Goal: Check status: Check status

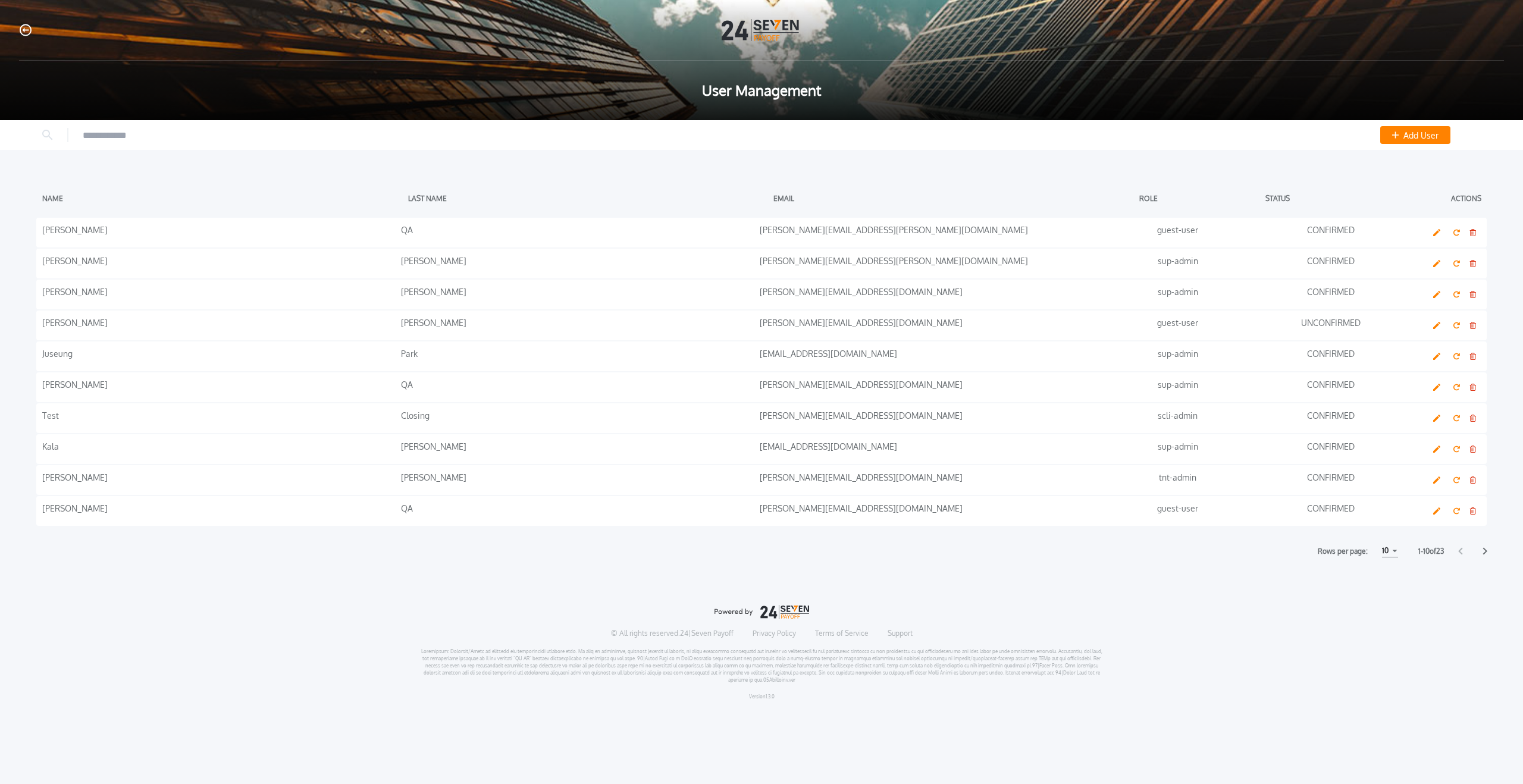
click at [57, 43] on div "User Management" at bounding box center [762, 60] width 1523 height 120
click at [29, 35] on icon "button" at bounding box center [25, 30] width 12 height 12
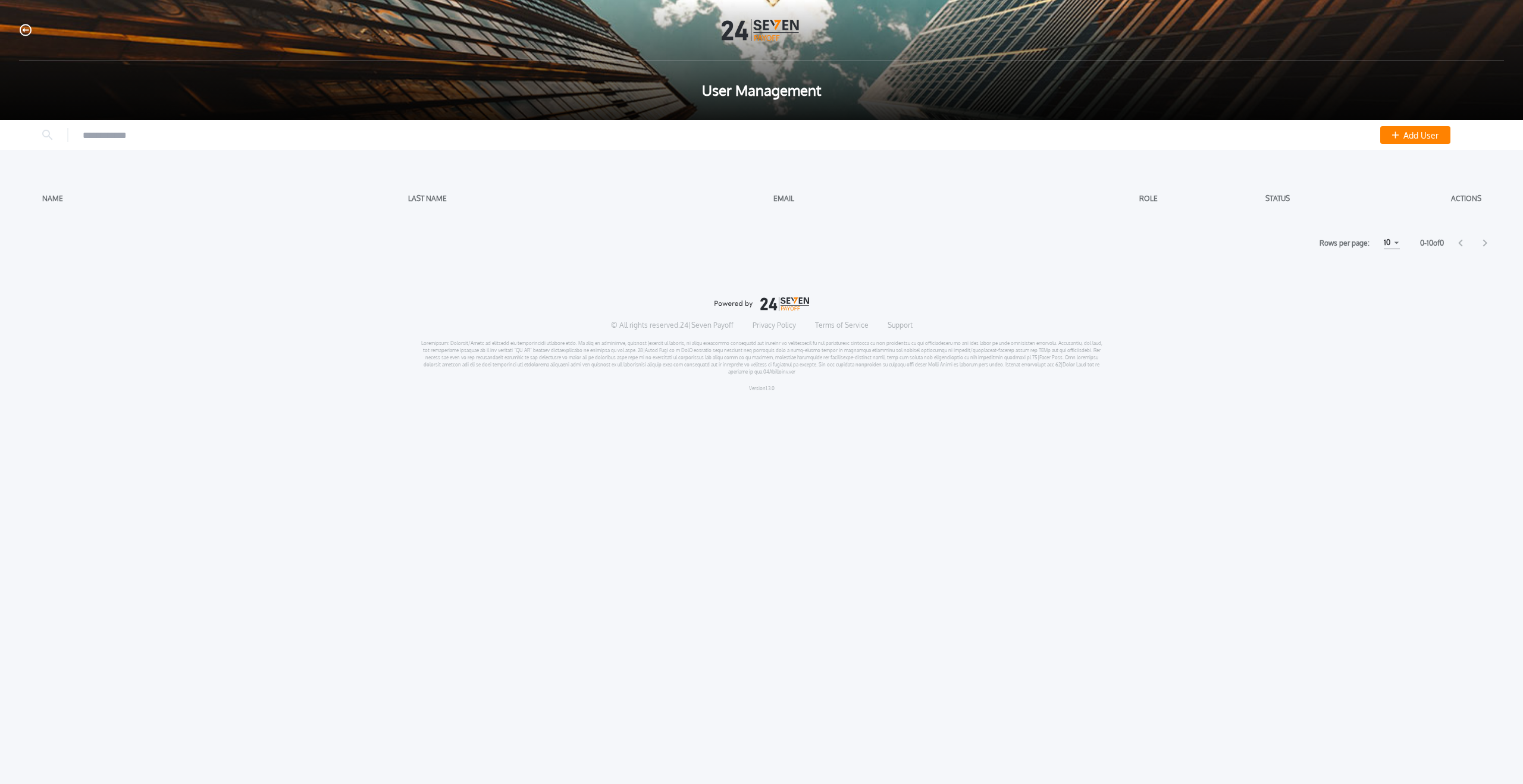
click at [32, 32] on div at bounding box center [762, 30] width 1485 height 22
click at [23, 33] on icon "button" at bounding box center [25, 30] width 12 height 12
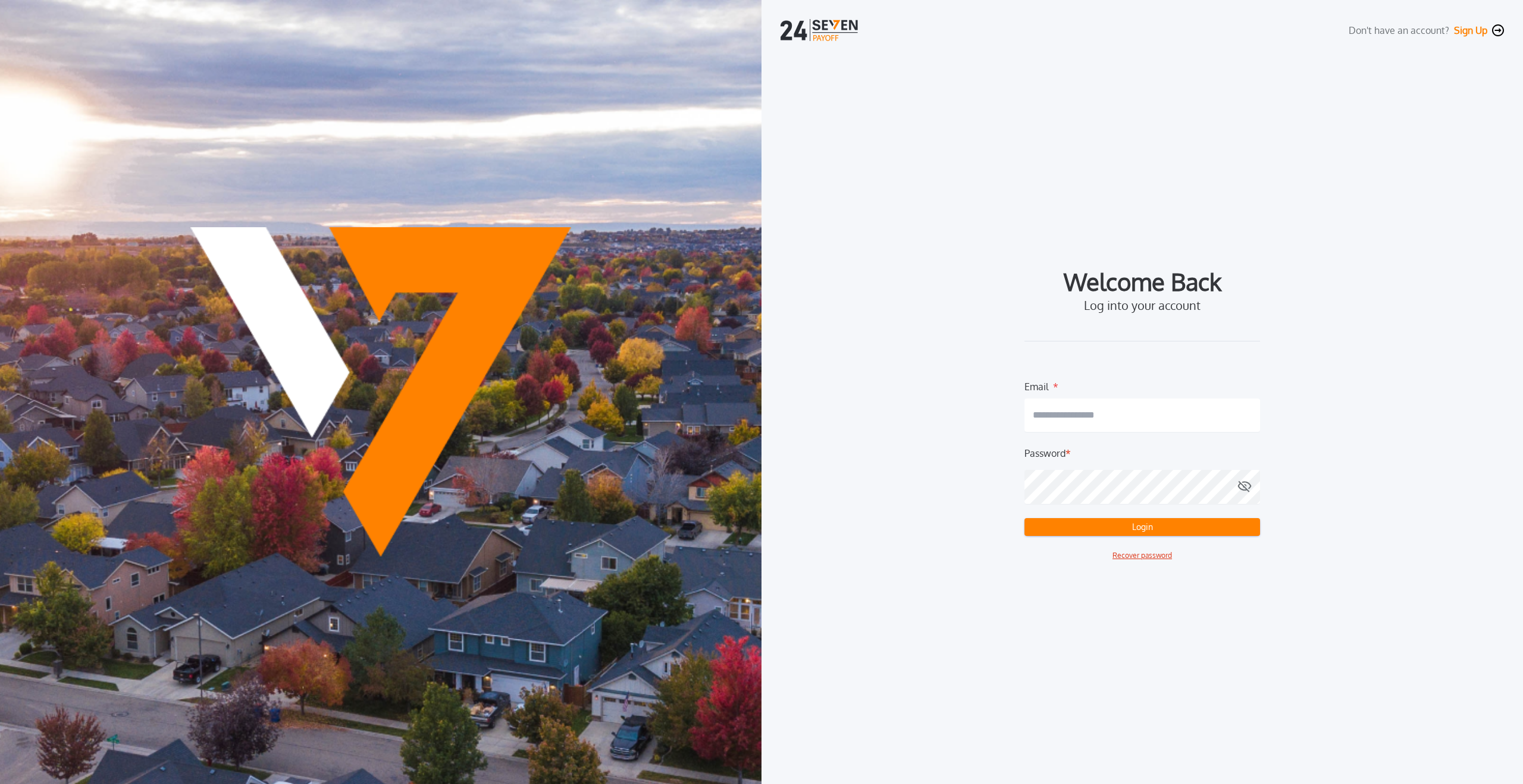
click at [1204, 416] on input "email" at bounding box center [1142, 415] width 236 height 34
click at [0, 783] on com-1password-button at bounding box center [0, 784] width 0 height 0
type input "**********"
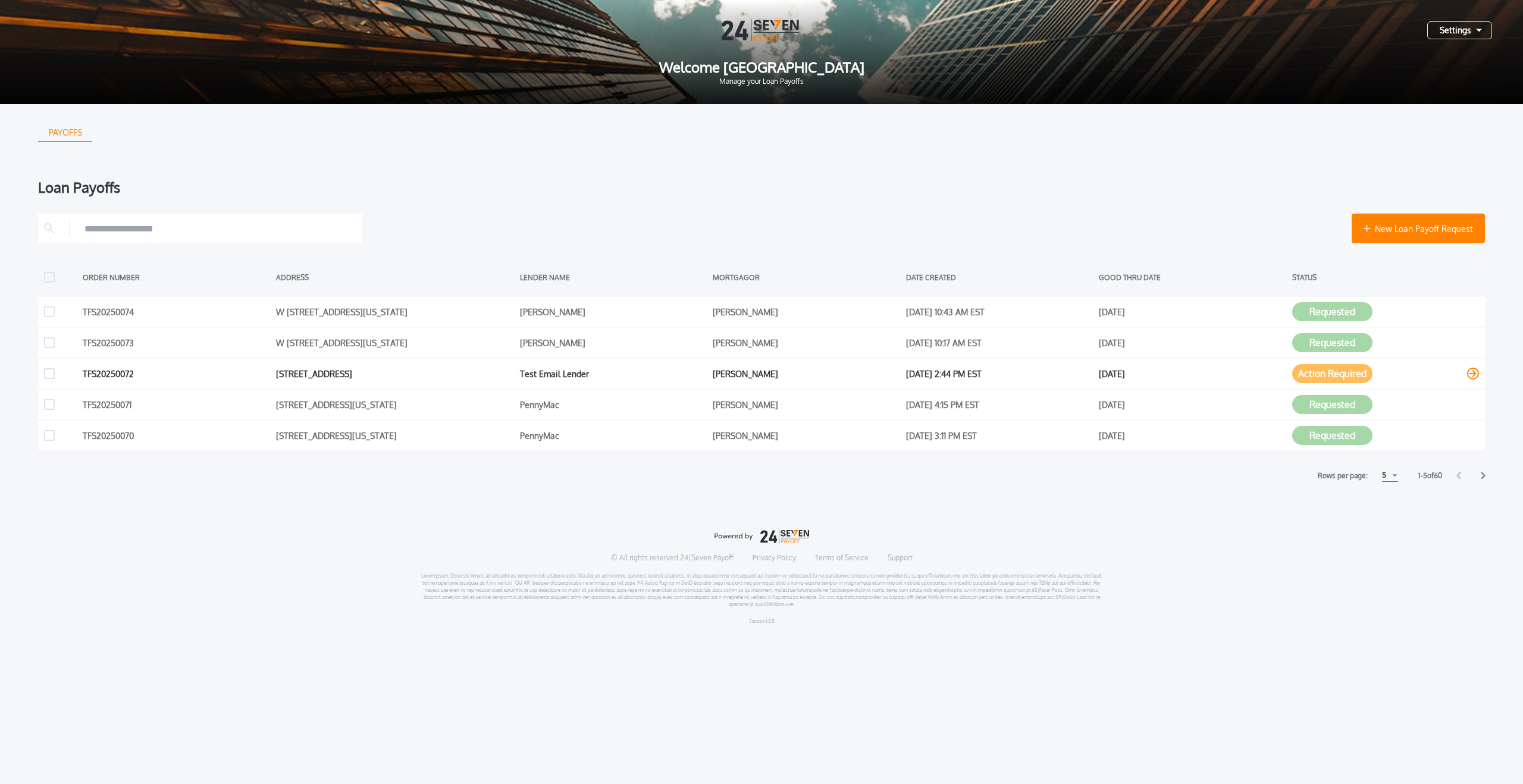
click at [1326, 378] on button "Action Required" at bounding box center [1333, 373] width 81 height 19
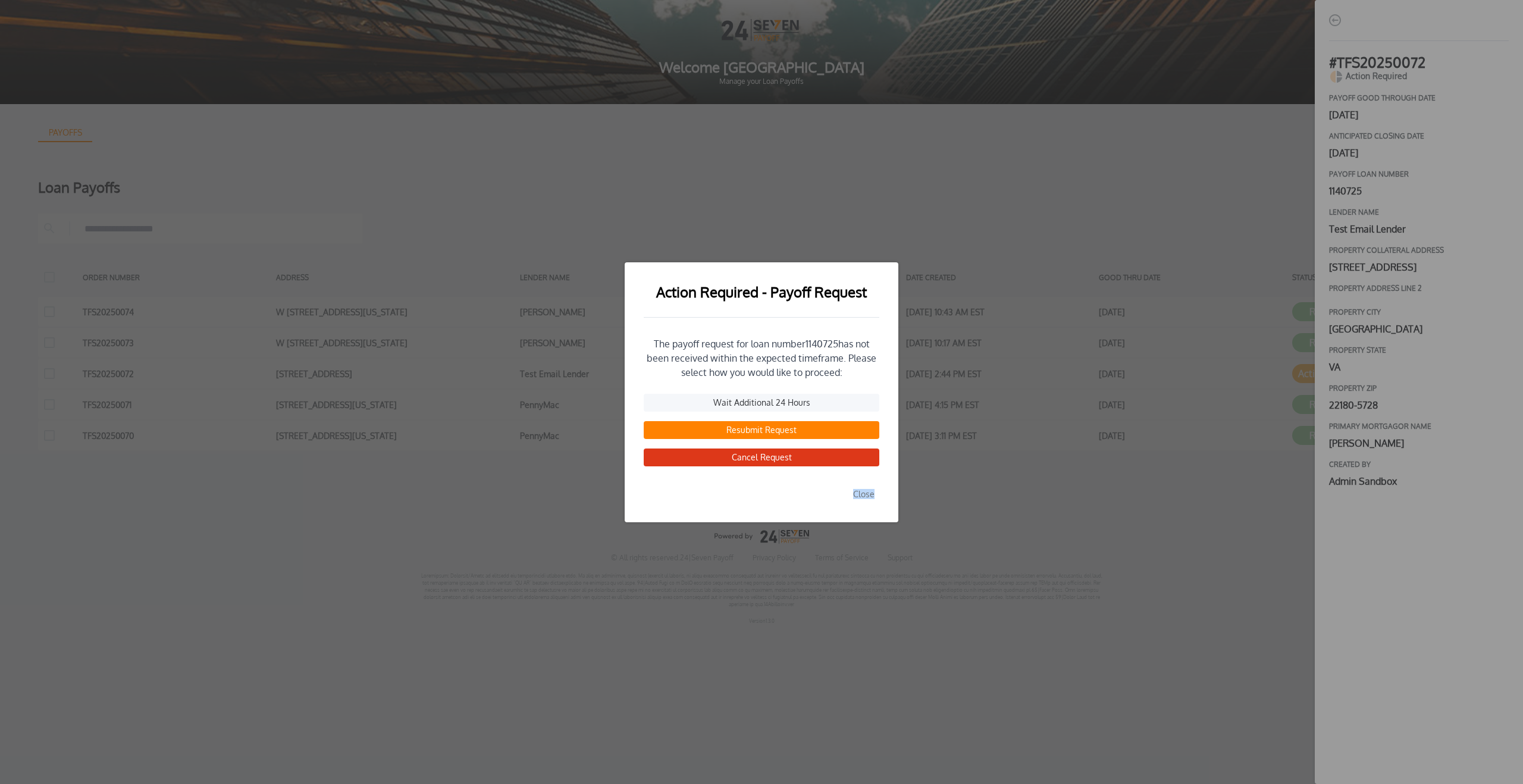
click at [1126, 45] on div "Action Required - Payoff Request The payoff request for loan number 1140725 has…" at bounding box center [762, 392] width 1523 height 784
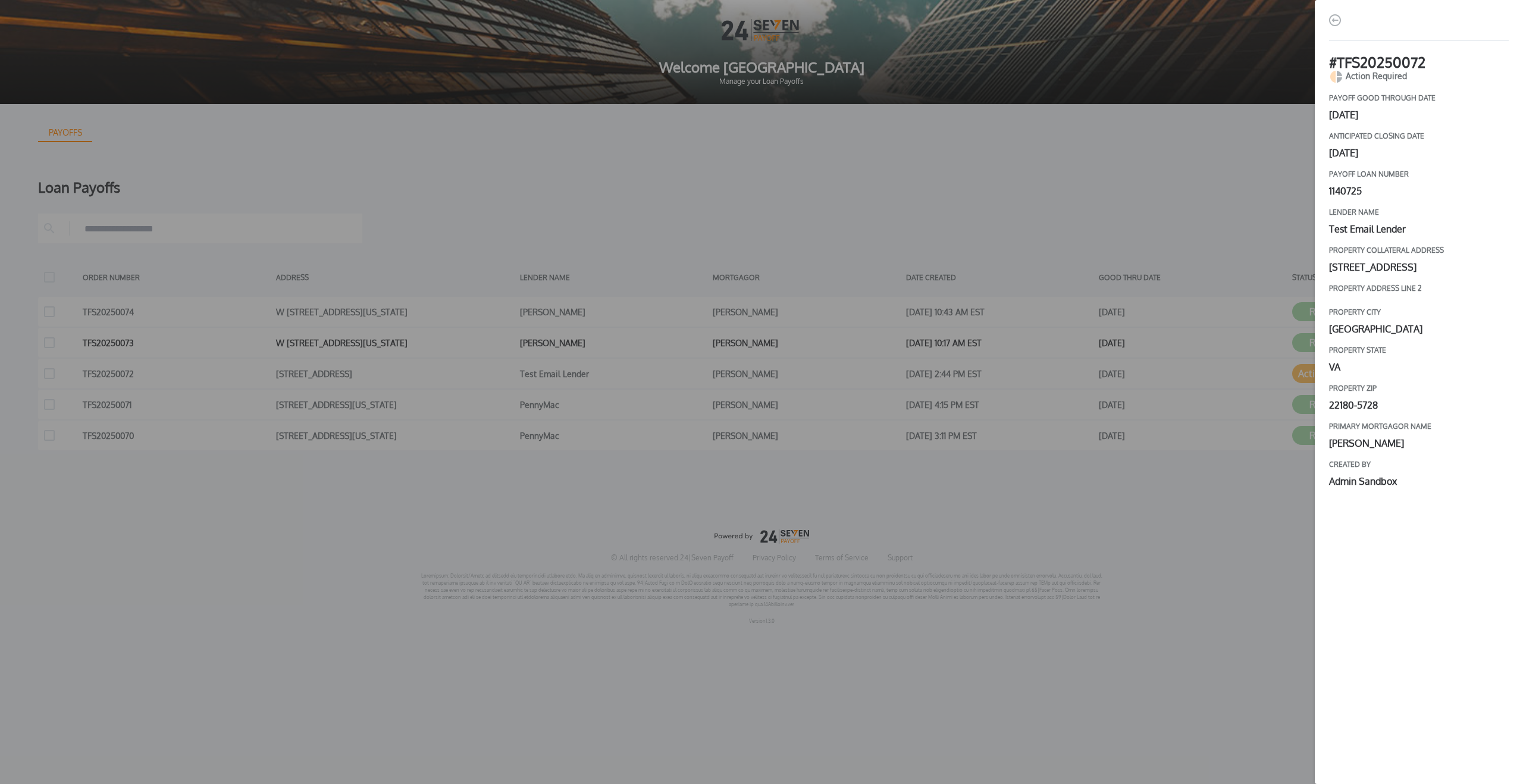
click at [1051, 351] on div "# TFS20250072 Action Required payoff good through date July 28, 2025 Anticipate…" at bounding box center [762, 392] width 1523 height 784
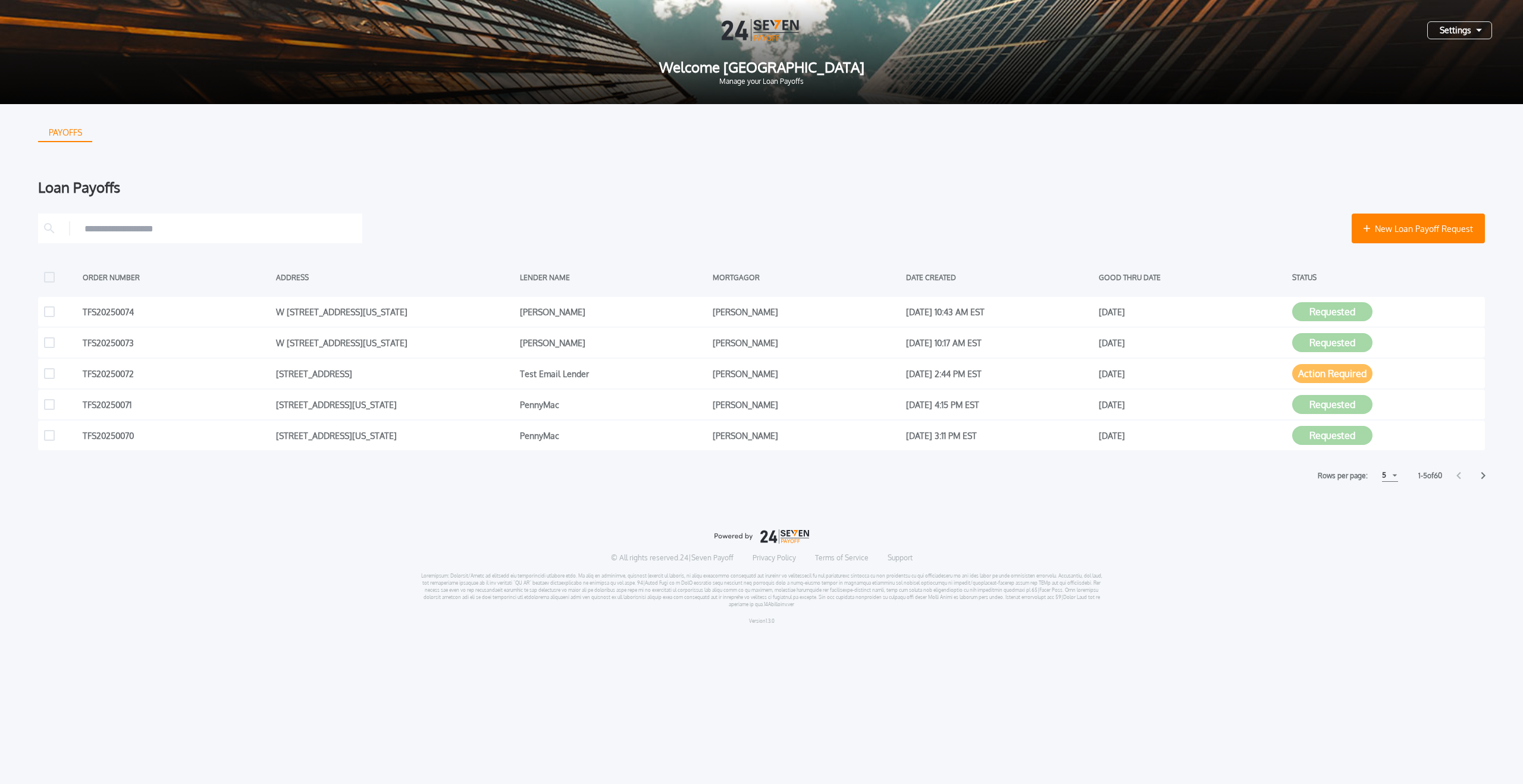
click at [1486, 477] on div "PAYOFFS Loan Payoffs New Loan Payoff Request ORDER NUMBER ADDRESS LENDER NAME M…" at bounding box center [762, 369] width 1523 height 530
click at [1483, 478] on icon at bounding box center [1483, 475] width 5 height 8
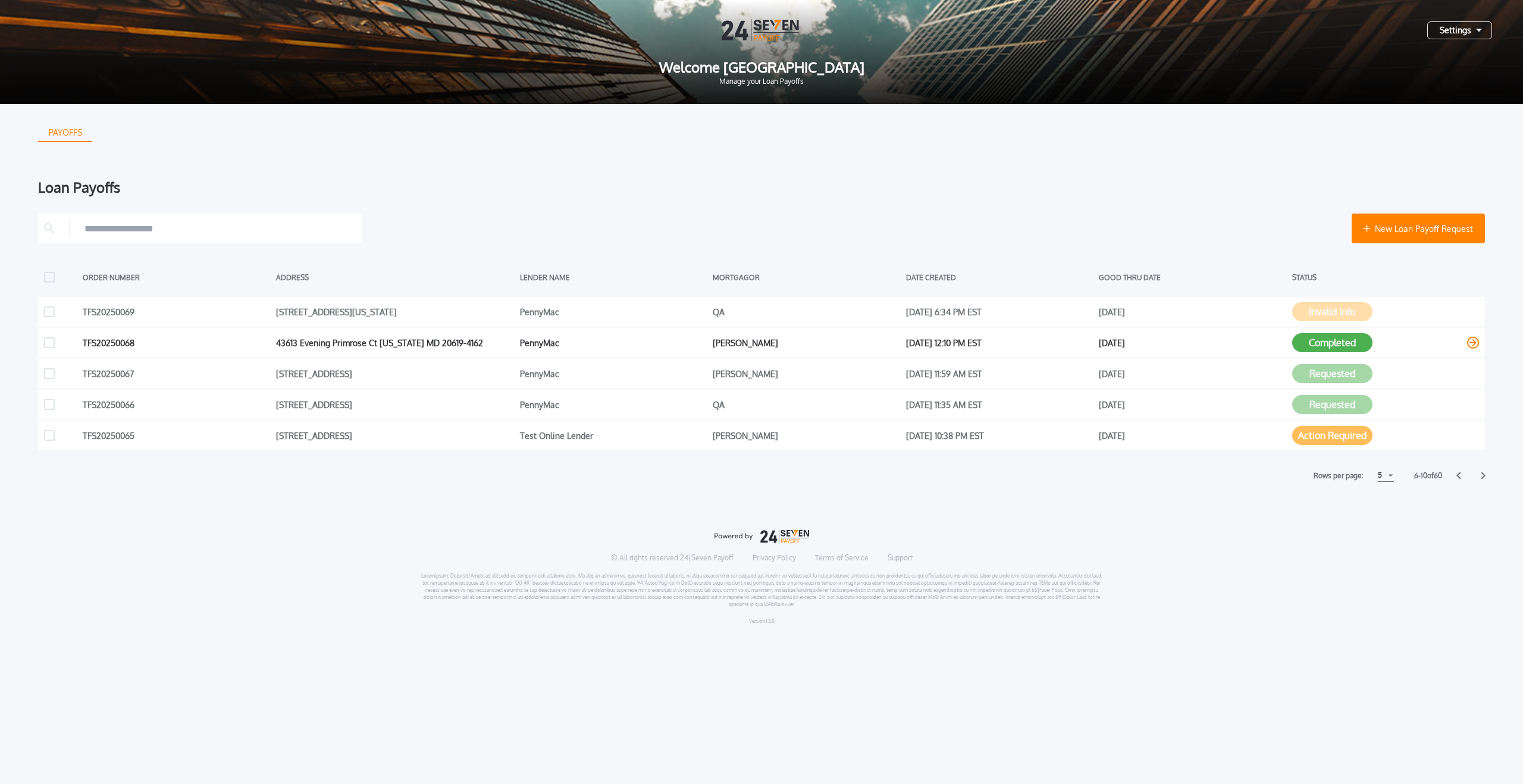
click at [1353, 347] on button "Completed" at bounding box center [1333, 342] width 81 height 19
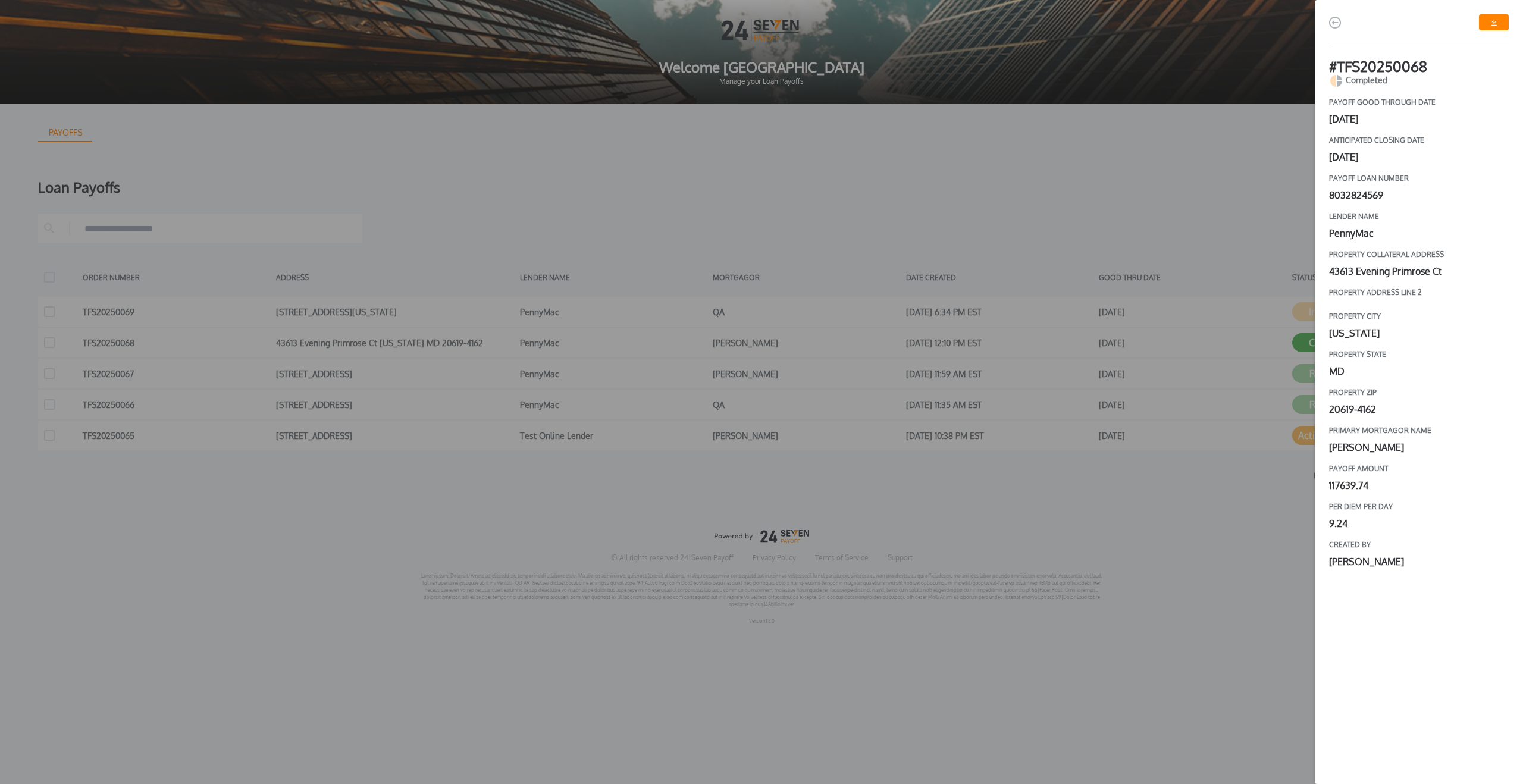
click at [1341, 19] on img "button" at bounding box center [1334, 22] width 12 height 12
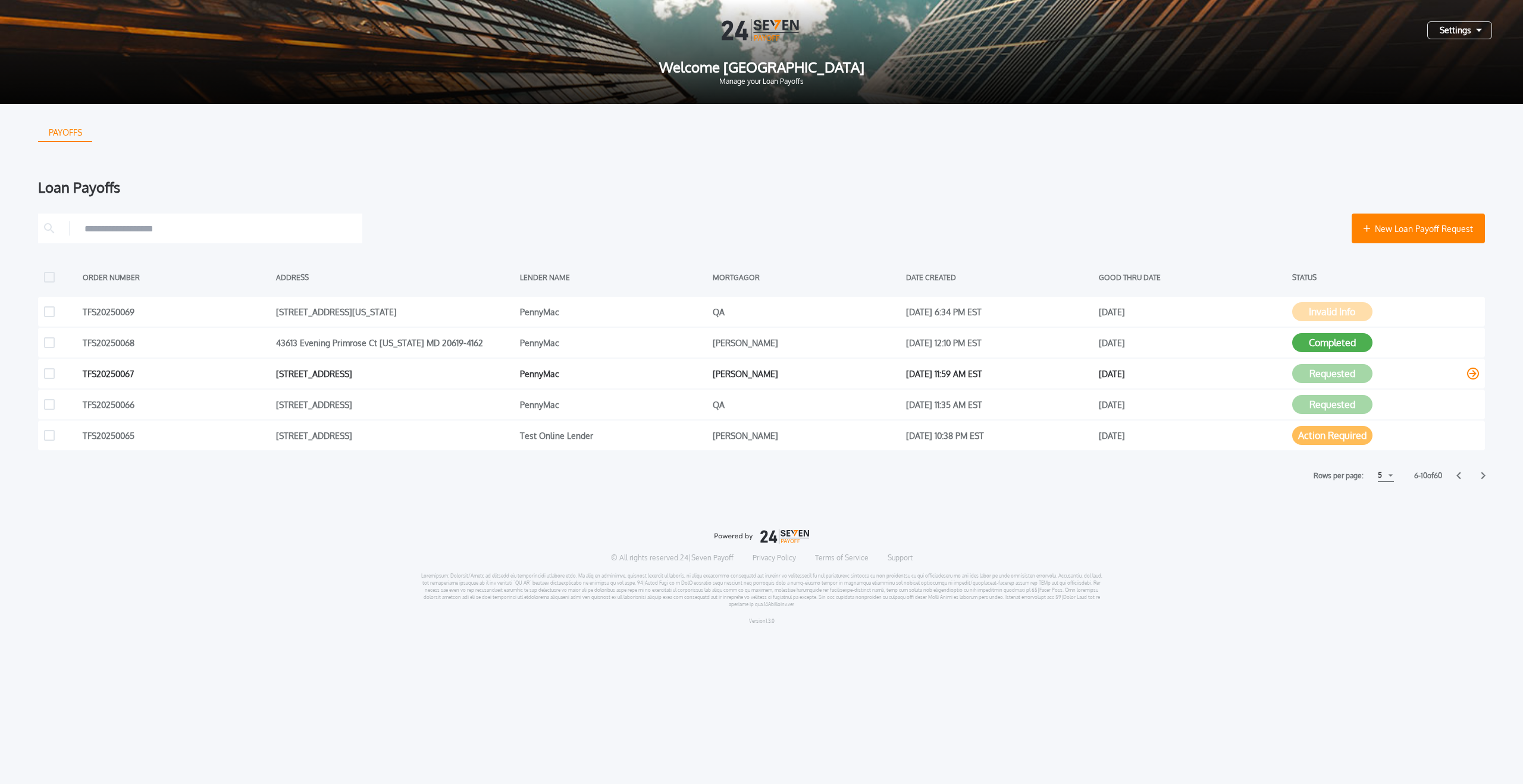
click at [1351, 377] on button "Requested" at bounding box center [1333, 373] width 81 height 19
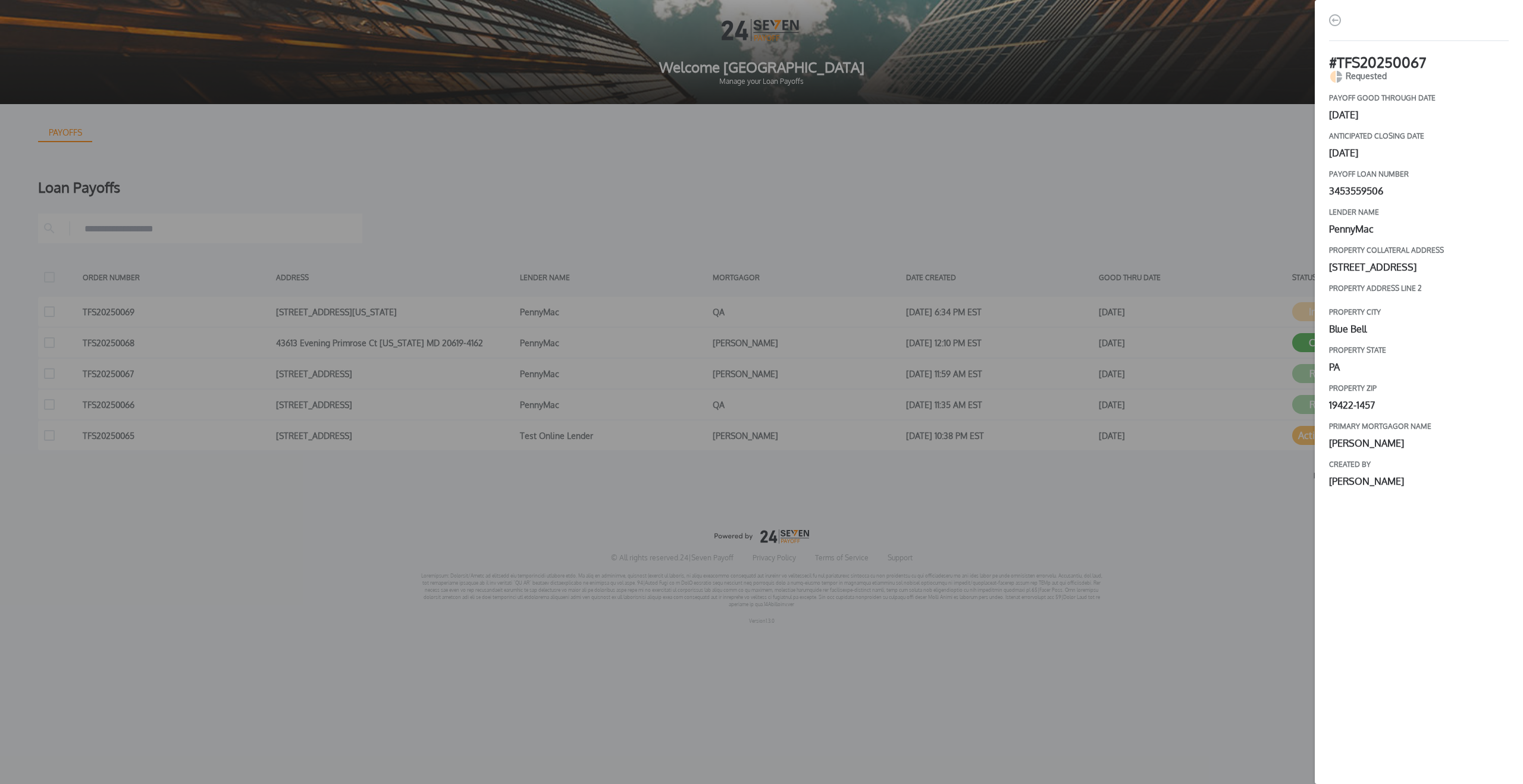
click at [1262, 186] on div "# TFS20250067 Requested payoff good through date July 10, 2025 Anticipated clos…" at bounding box center [762, 392] width 1523 height 784
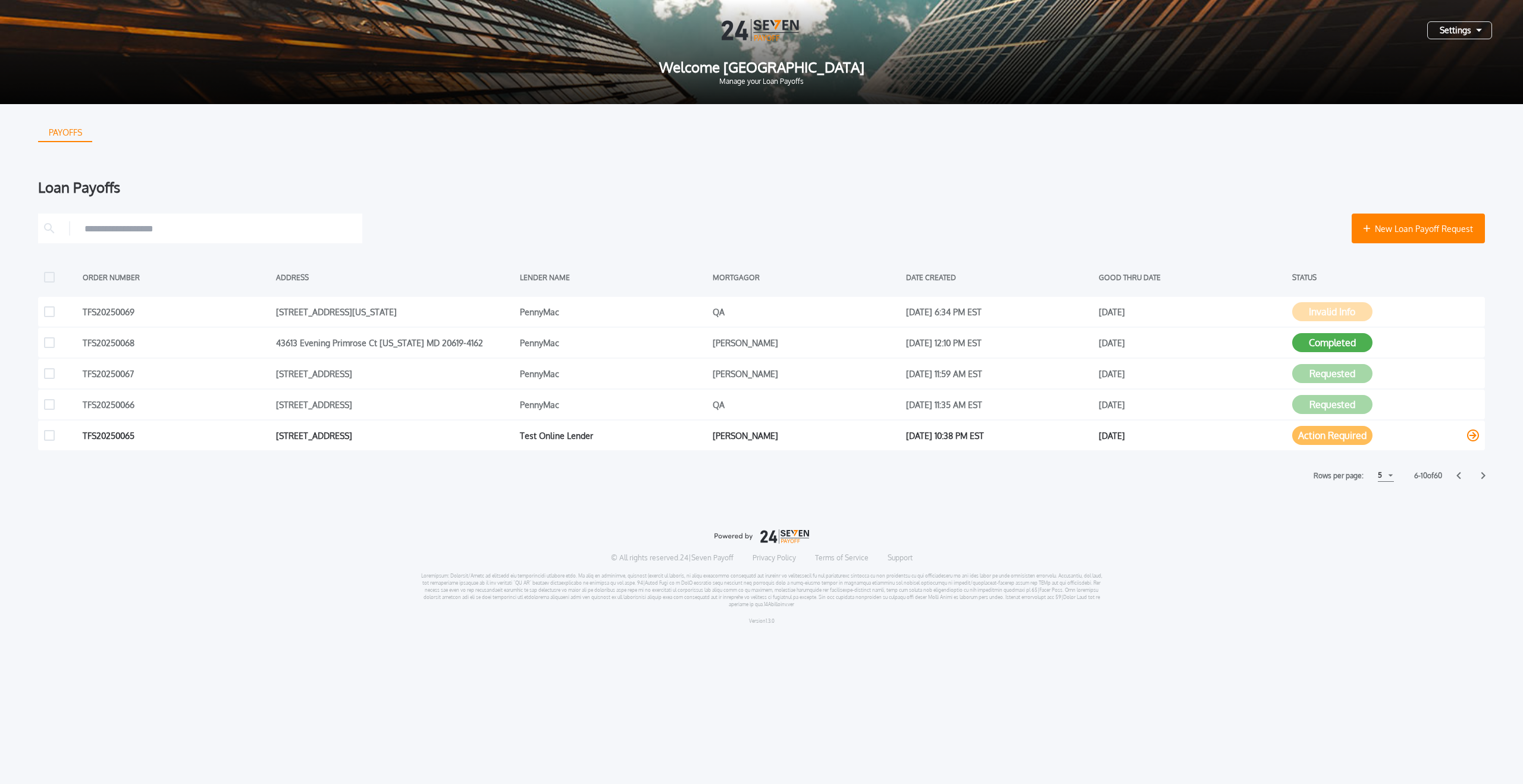
click at [1357, 442] on button "Action Required" at bounding box center [1333, 435] width 81 height 19
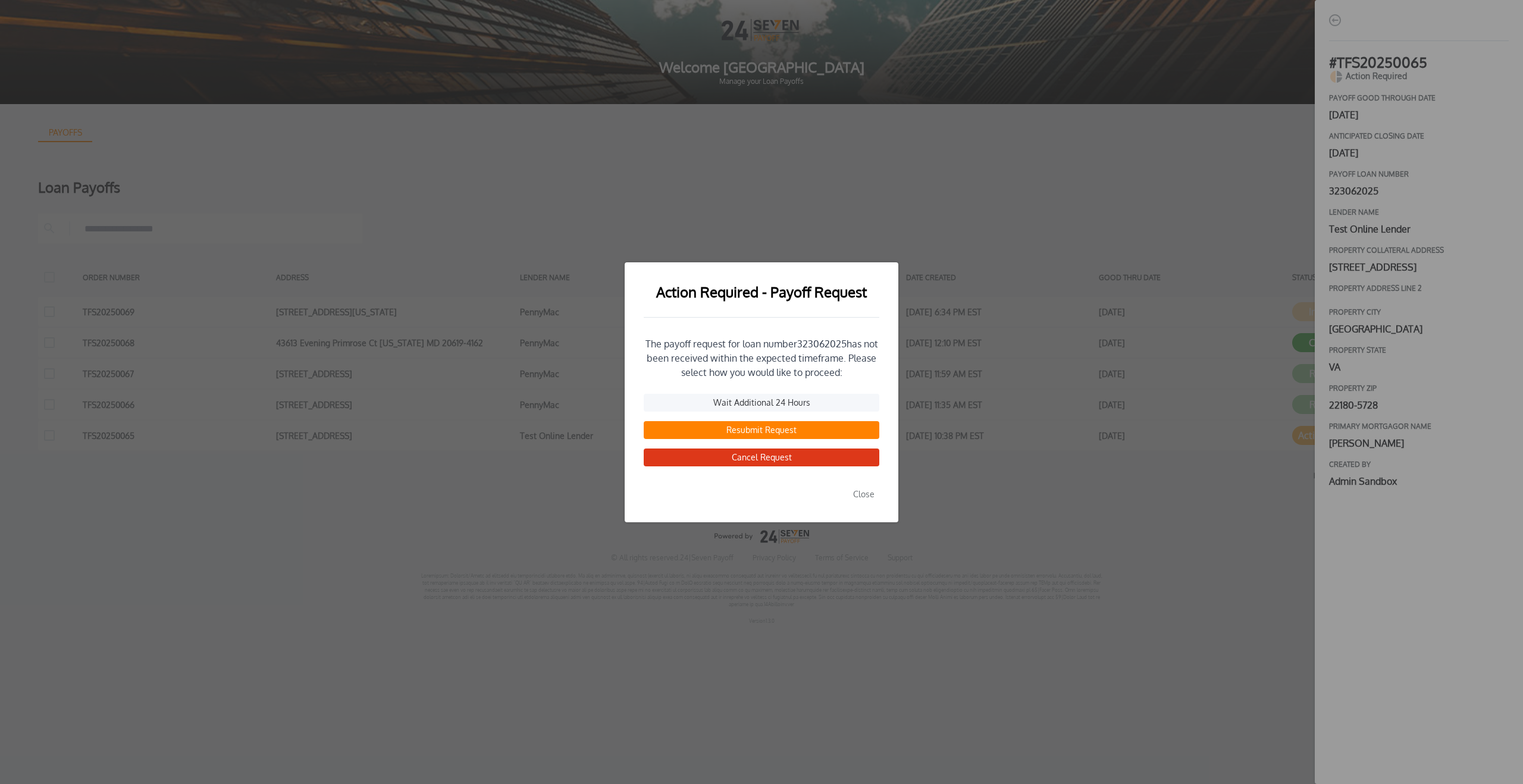
click at [1156, 473] on div "Action Required - Payoff Request The payoff request for loan number 323062025 h…" at bounding box center [762, 392] width 1523 height 784
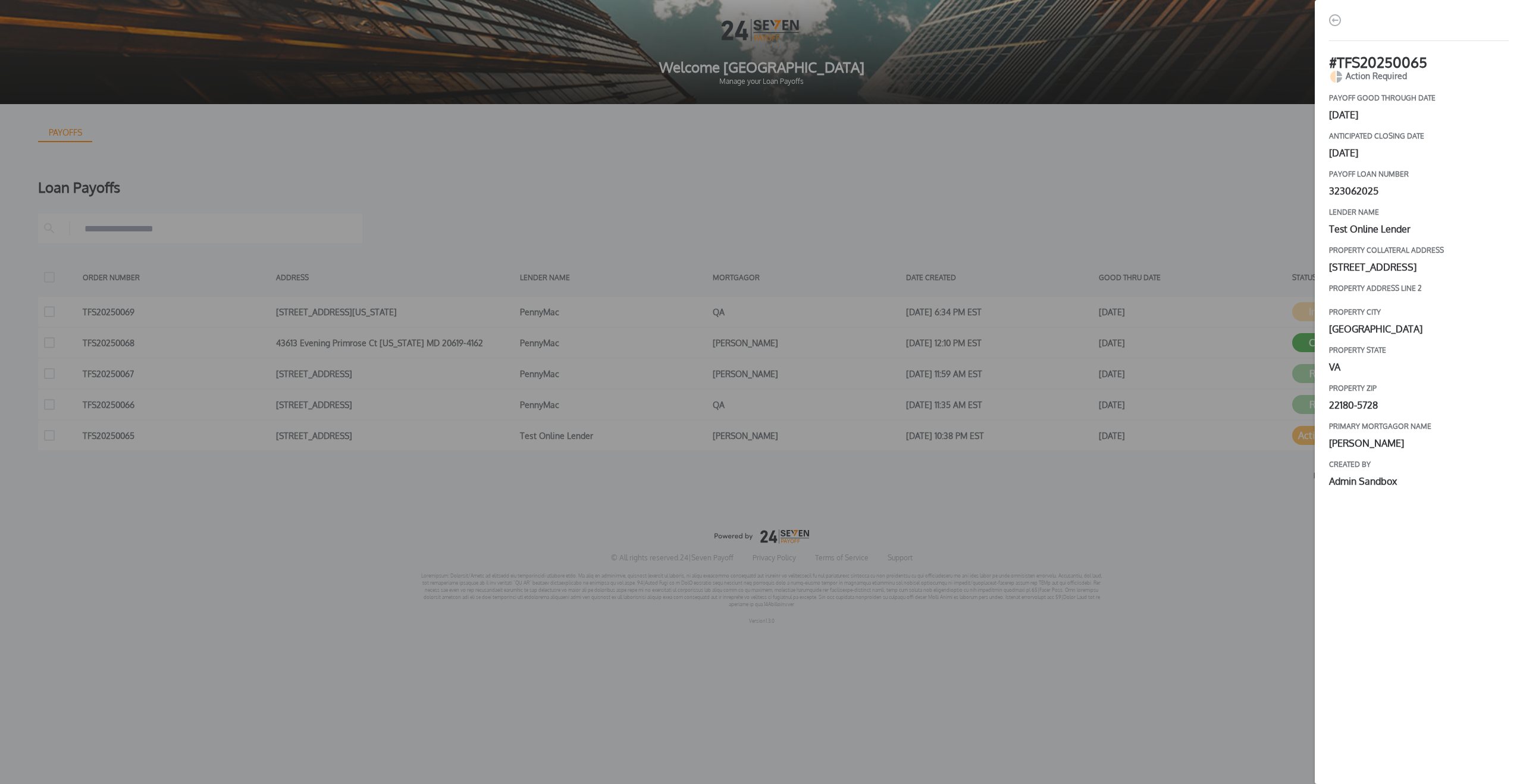
click at [1222, 475] on div "# TFS20250065 Action Required payoff good through date June 30, 2025 Anticipate…" at bounding box center [762, 392] width 1523 height 784
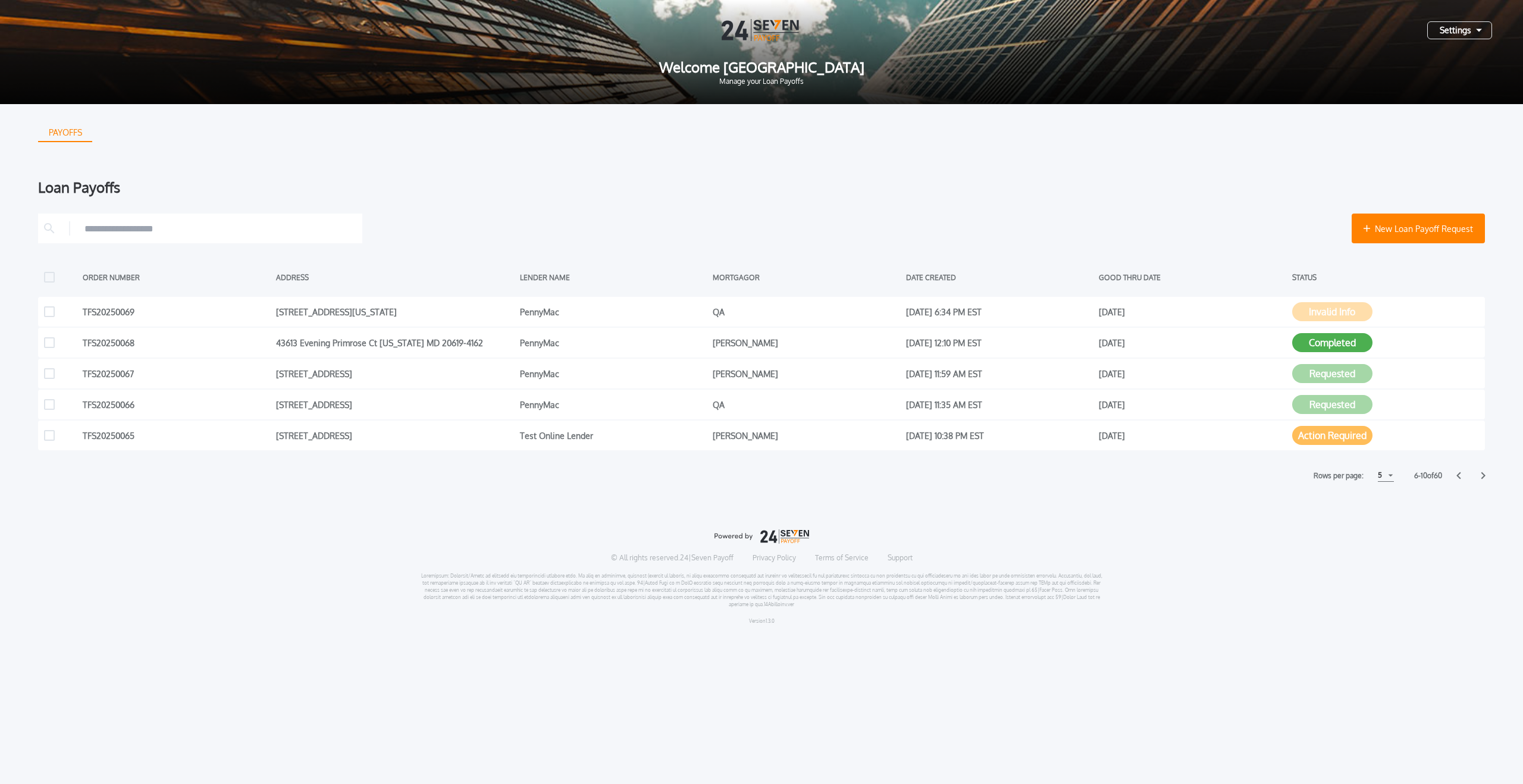
click at [1486, 474] on div "PAYOFFS Loan Payoffs New Loan Payoff Request ORDER NUMBER ADDRESS LENDER NAME M…" at bounding box center [762, 369] width 1523 height 530
click at [1484, 475] on icon at bounding box center [1483, 476] width 4 height 7
